Goal: Task Accomplishment & Management: Use online tool/utility

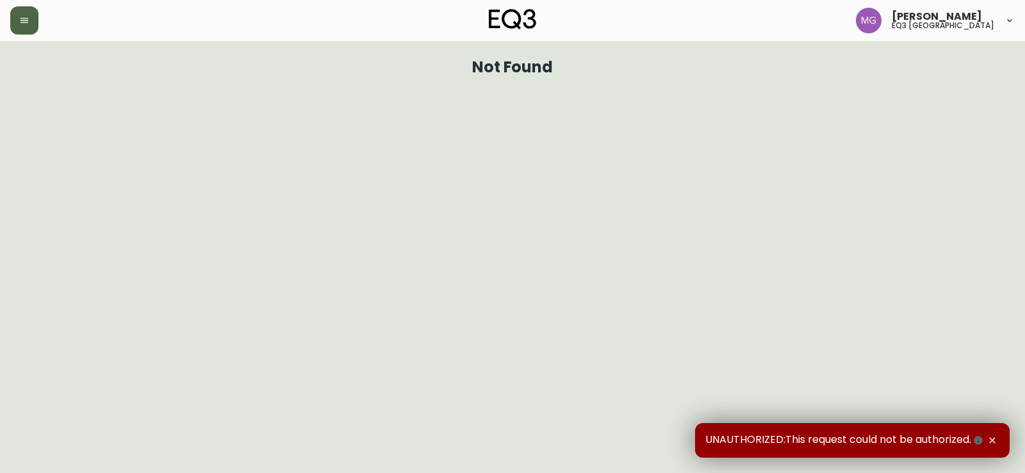
click at [20, 20] on icon "button" at bounding box center [24, 20] width 10 height 10
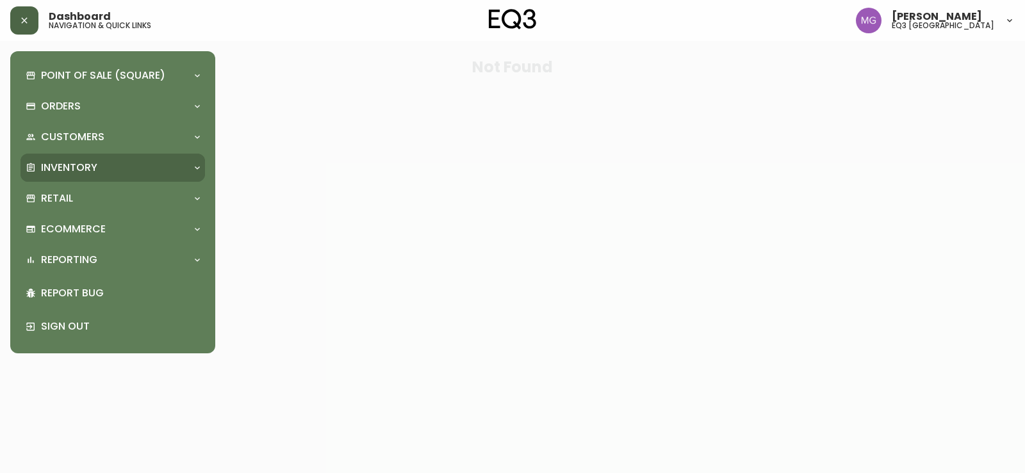
click at [81, 170] on p "Inventory" at bounding box center [69, 168] width 56 height 14
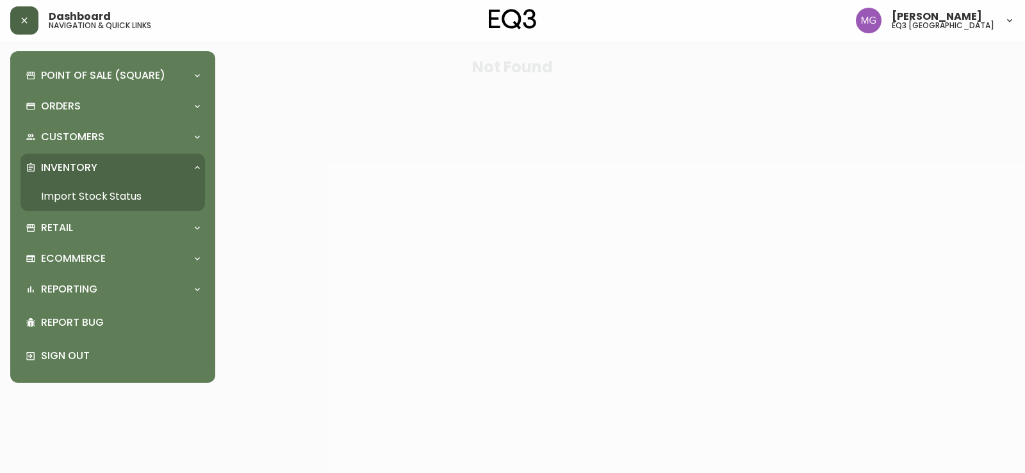
click at [83, 186] on link "Import Stock Status" at bounding box center [112, 196] width 184 height 29
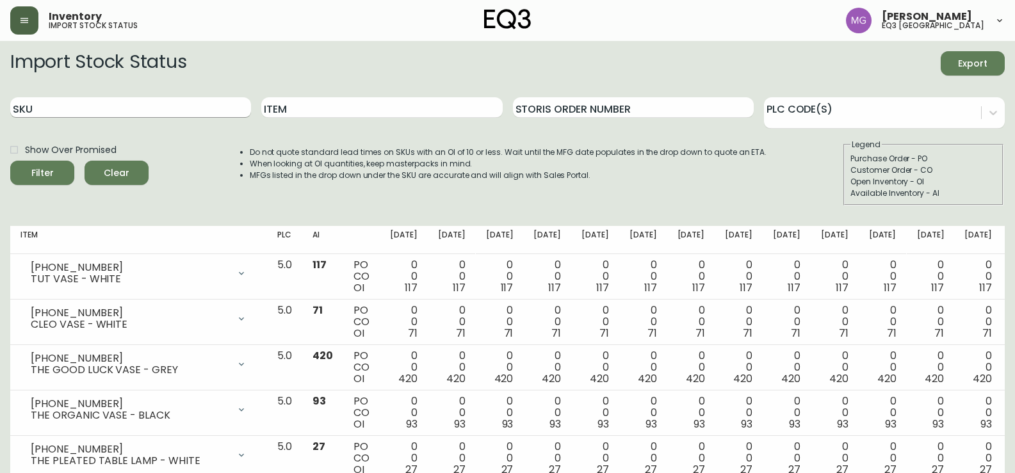
click at [106, 105] on input "SKU" at bounding box center [130, 107] width 241 height 20
type input "7020-703-13"
click at [10, 161] on button "Filter" at bounding box center [42, 173] width 64 height 24
